Goal: Task Accomplishment & Management: Use online tool/utility

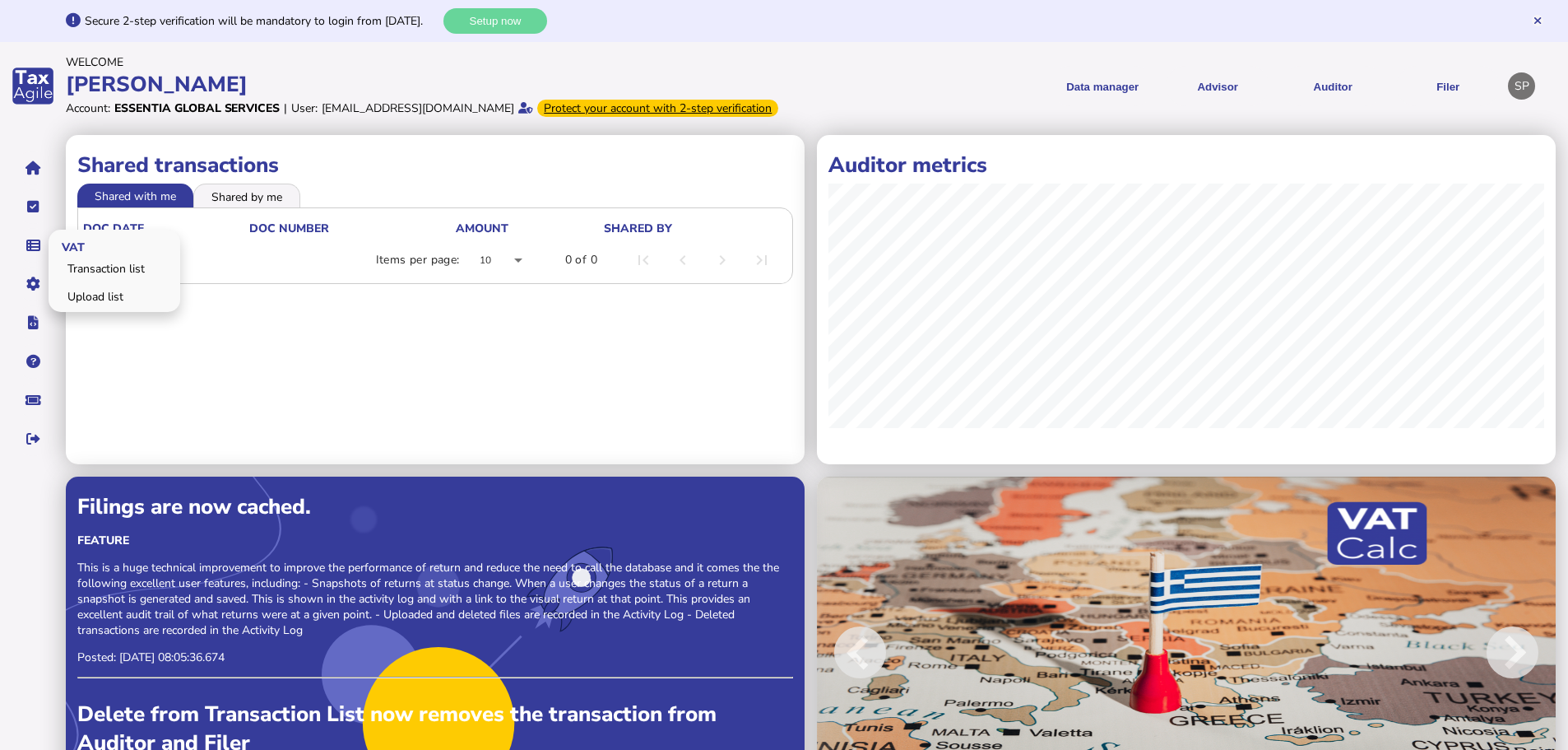
click at [89, 265] on span "VAT" at bounding box center [70, 245] width 44 height 39
click at [87, 310] on link "Upload list" at bounding box center [115, 297] width 126 height 25
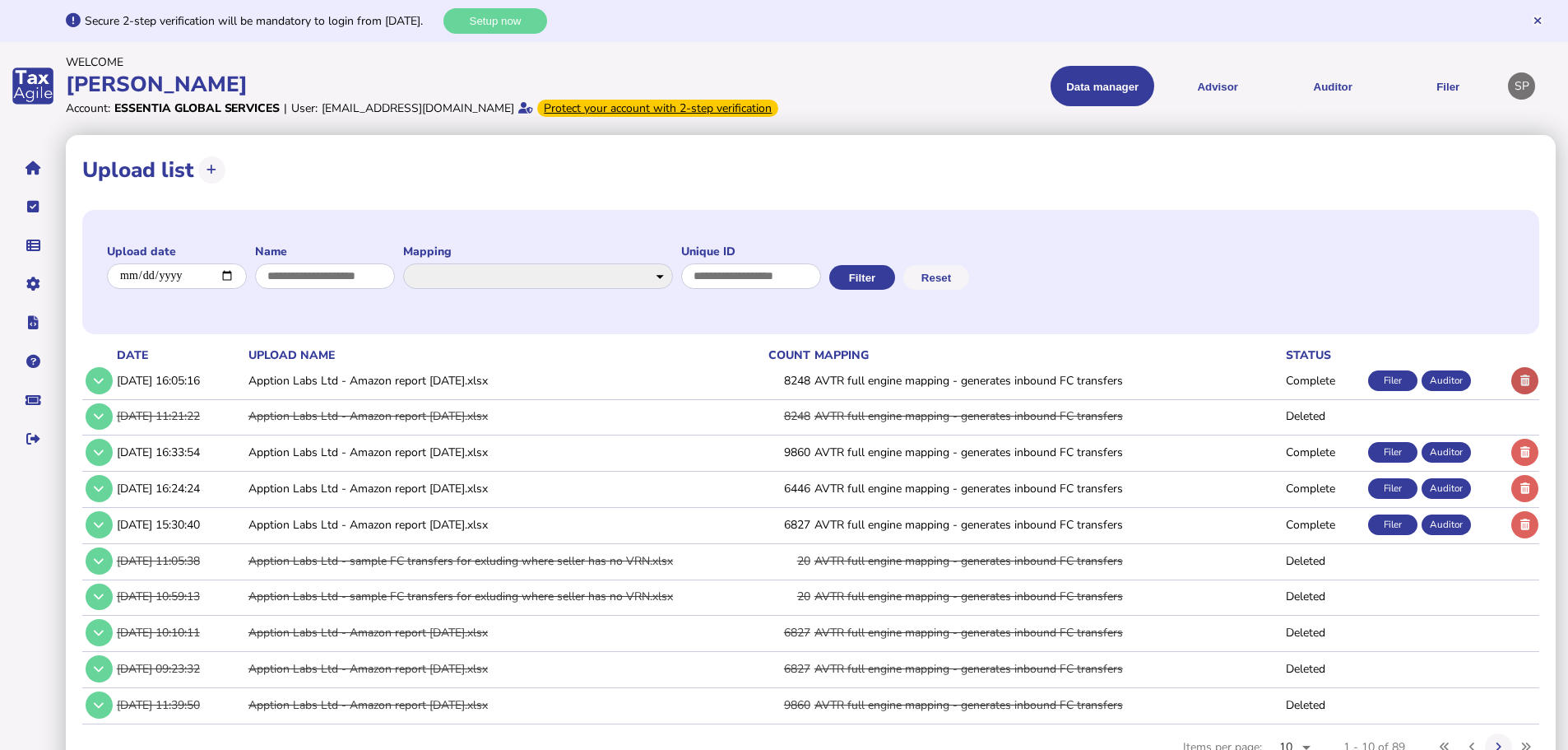
click at [1521, 386] on icon at bounding box center [1525, 381] width 10 height 11
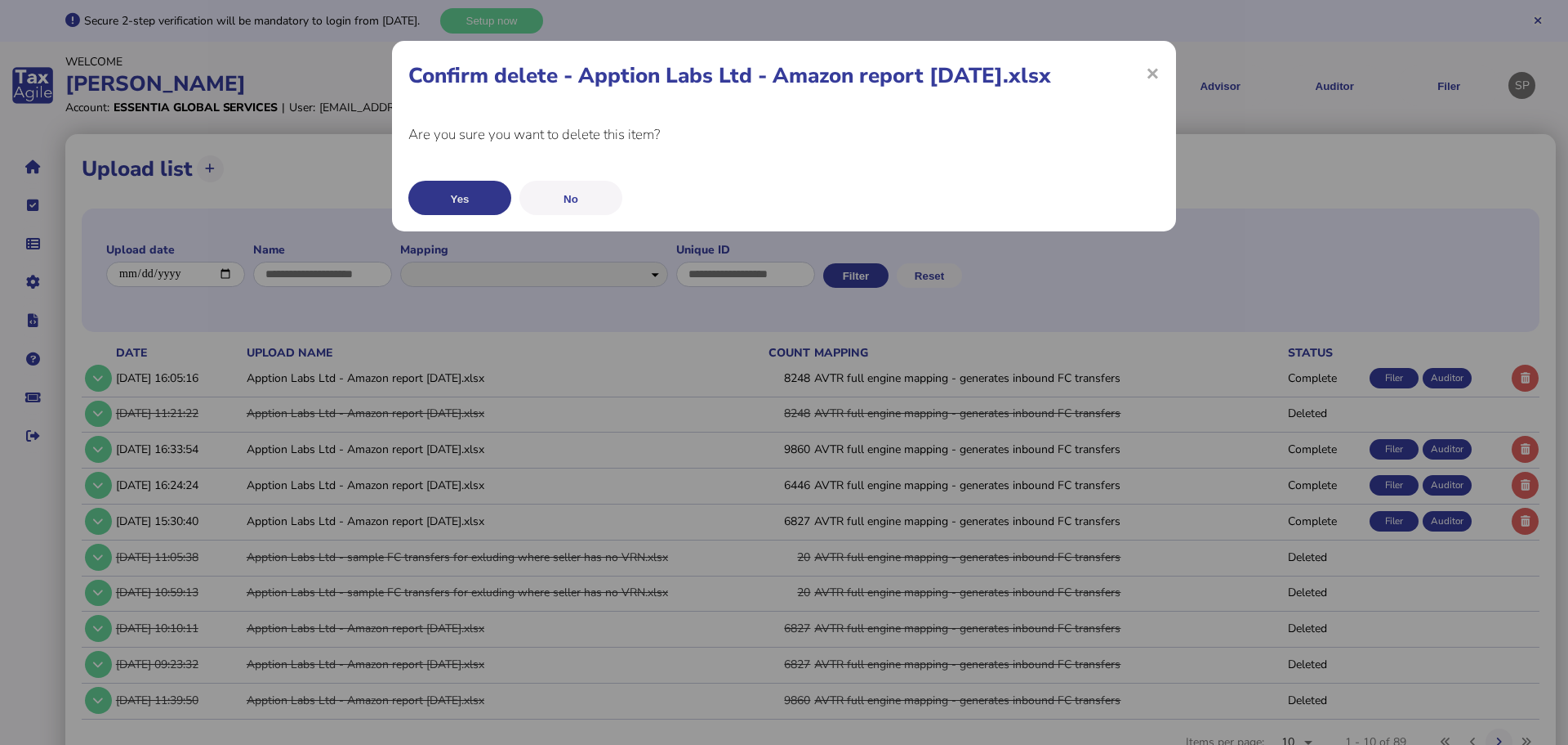
click at [469, 204] on button "Yes" at bounding box center [460, 197] width 103 height 34
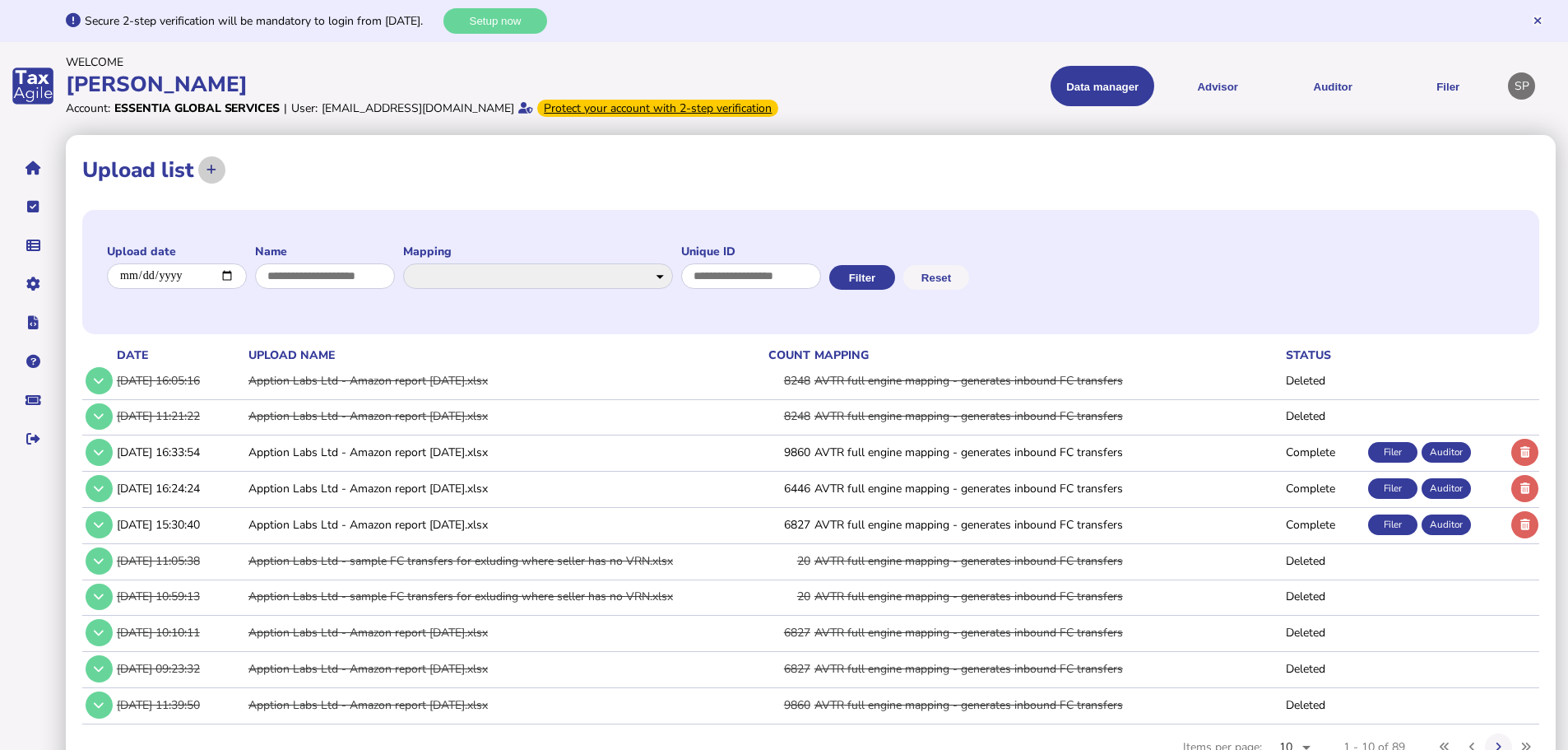
click at [214, 183] on button at bounding box center [212, 170] width 27 height 27
select select "**********"
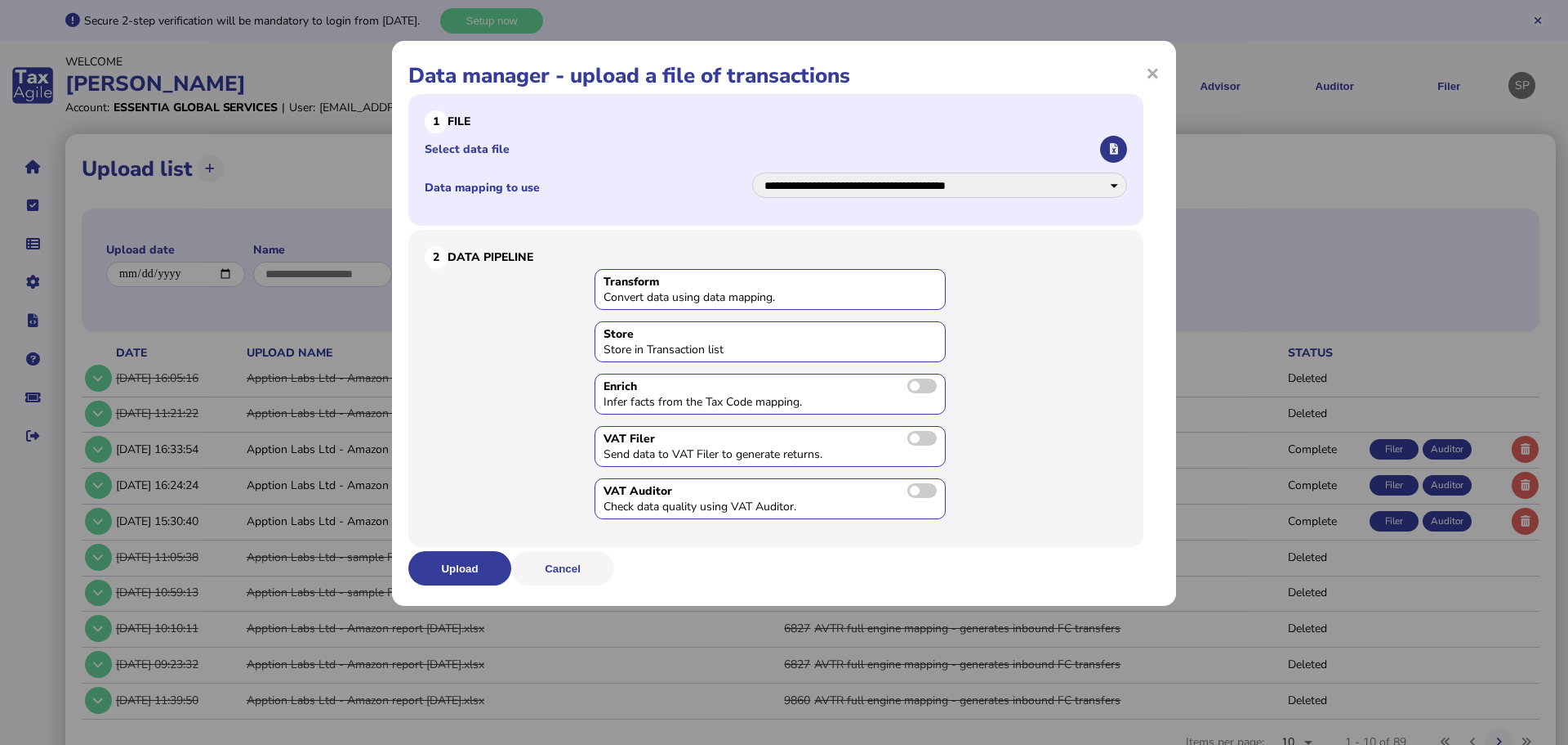
click at [1115, 149] on icon "button" at bounding box center [1114, 149] width 8 height 11
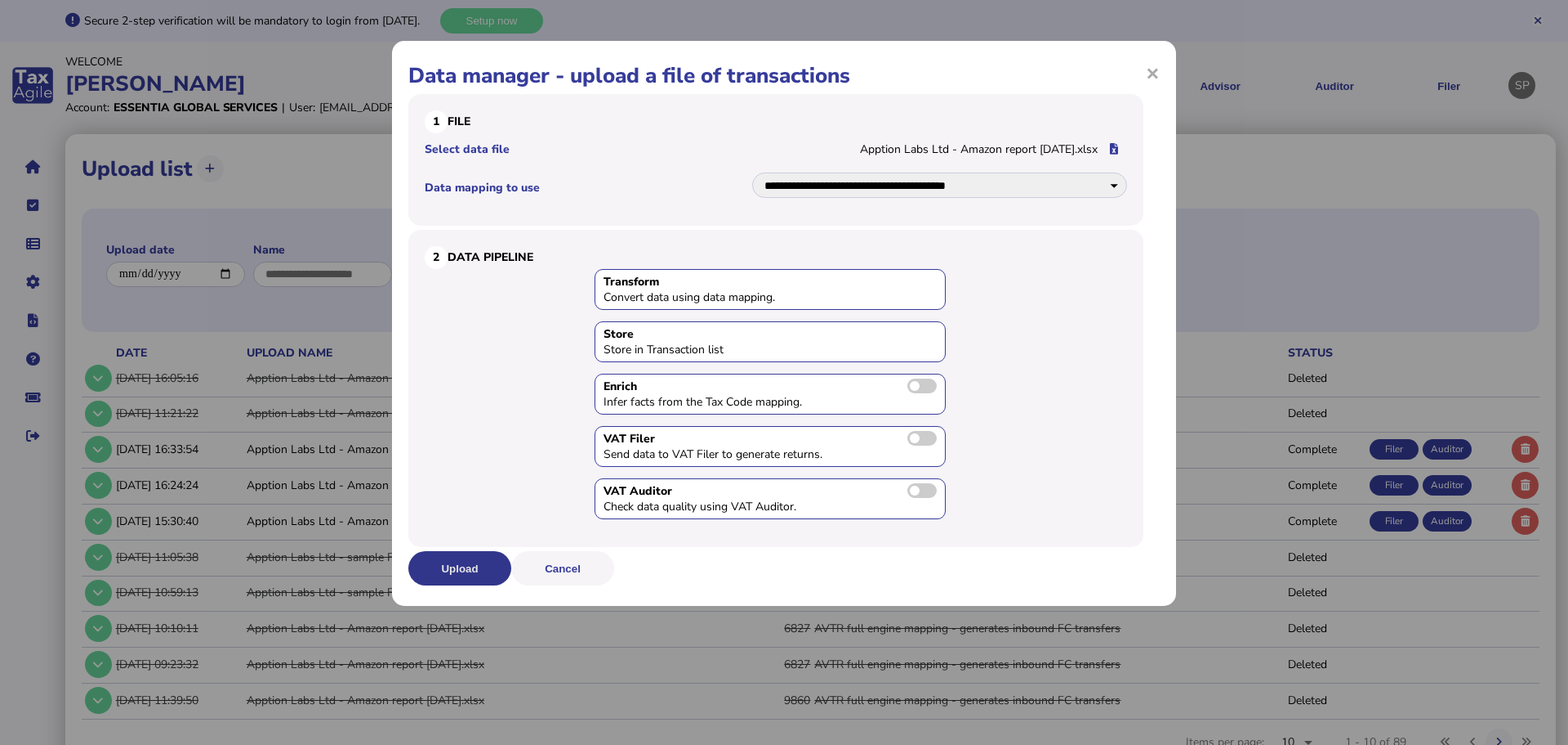
click at [468, 559] on button "Upload" at bounding box center [460, 567] width 103 height 34
